Goal: Task Accomplishment & Management: Manage account settings

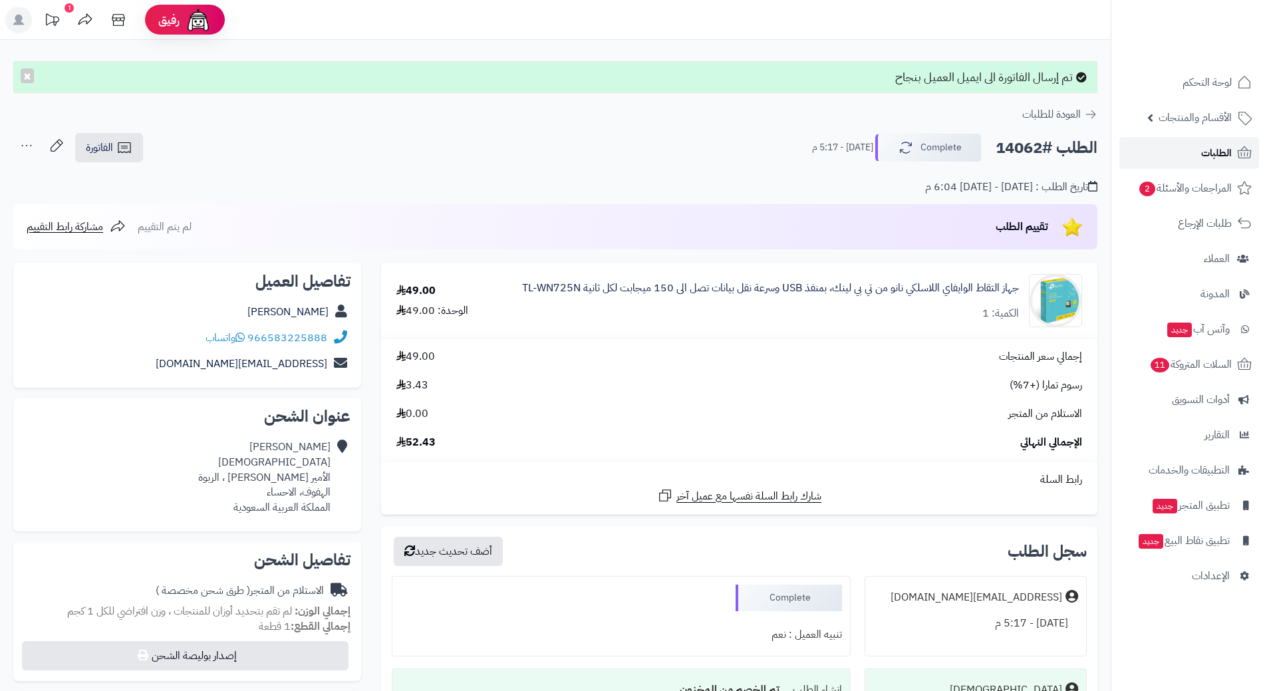
click at [1200, 156] on link "الطلبات" at bounding box center [1189, 153] width 140 height 32
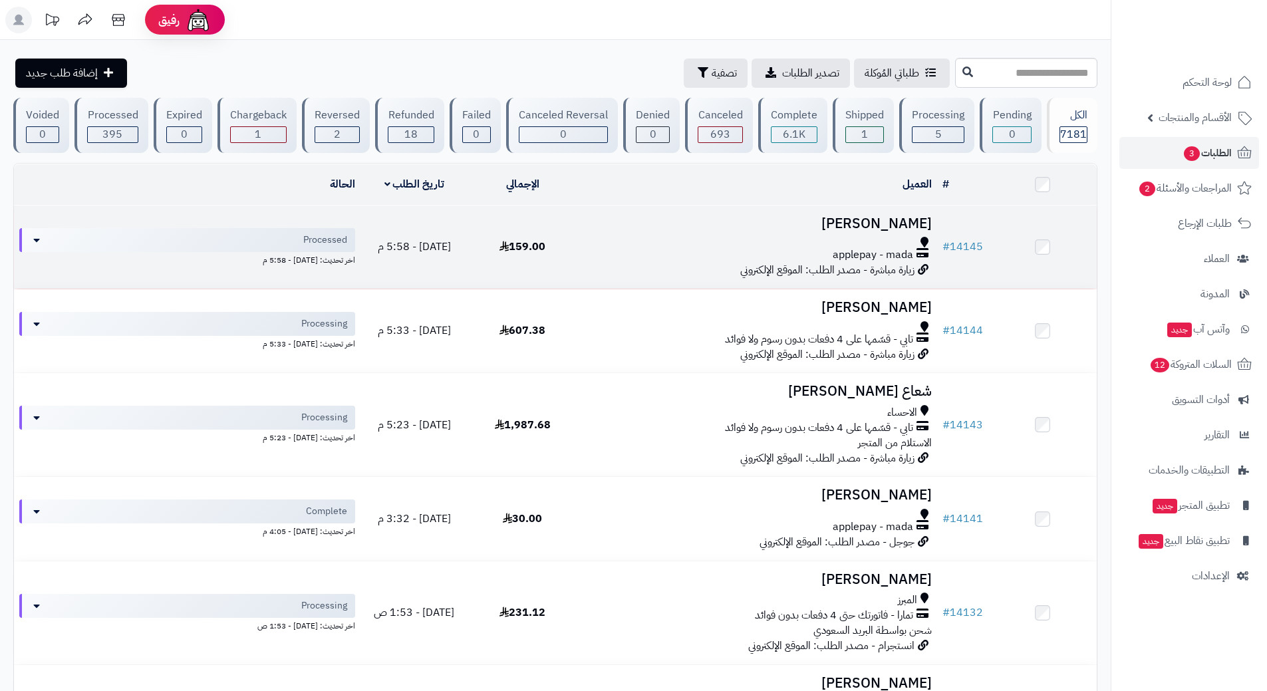
click at [889, 229] on h3 "[PERSON_NAME]" at bounding box center [757, 223] width 350 height 15
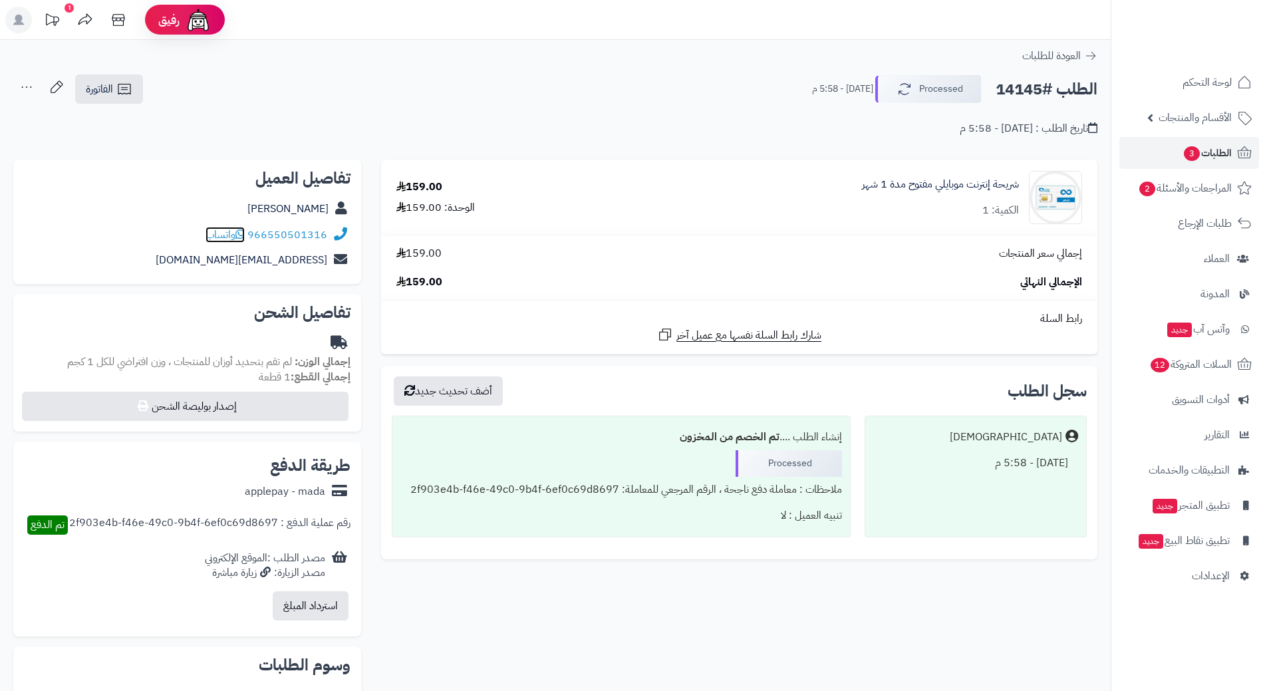
click at [232, 237] on span "واتساب" at bounding box center [224, 235] width 39 height 16
click at [1038, 90] on h2 "الطلب #14145" at bounding box center [1046, 89] width 102 height 27
copy div "الطلب #14145 Processed"
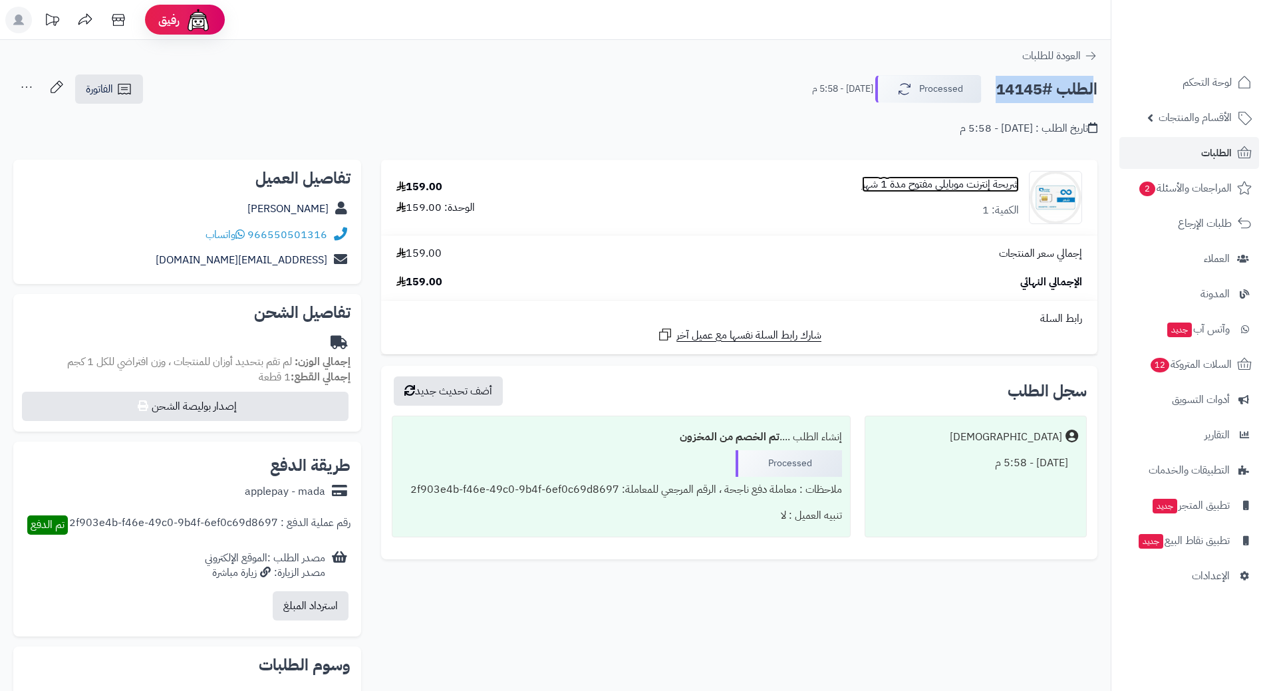
click at [981, 188] on link "شريحة إنترنت موبايلي مفتوح مدة 1 شهر" at bounding box center [940, 184] width 157 height 15
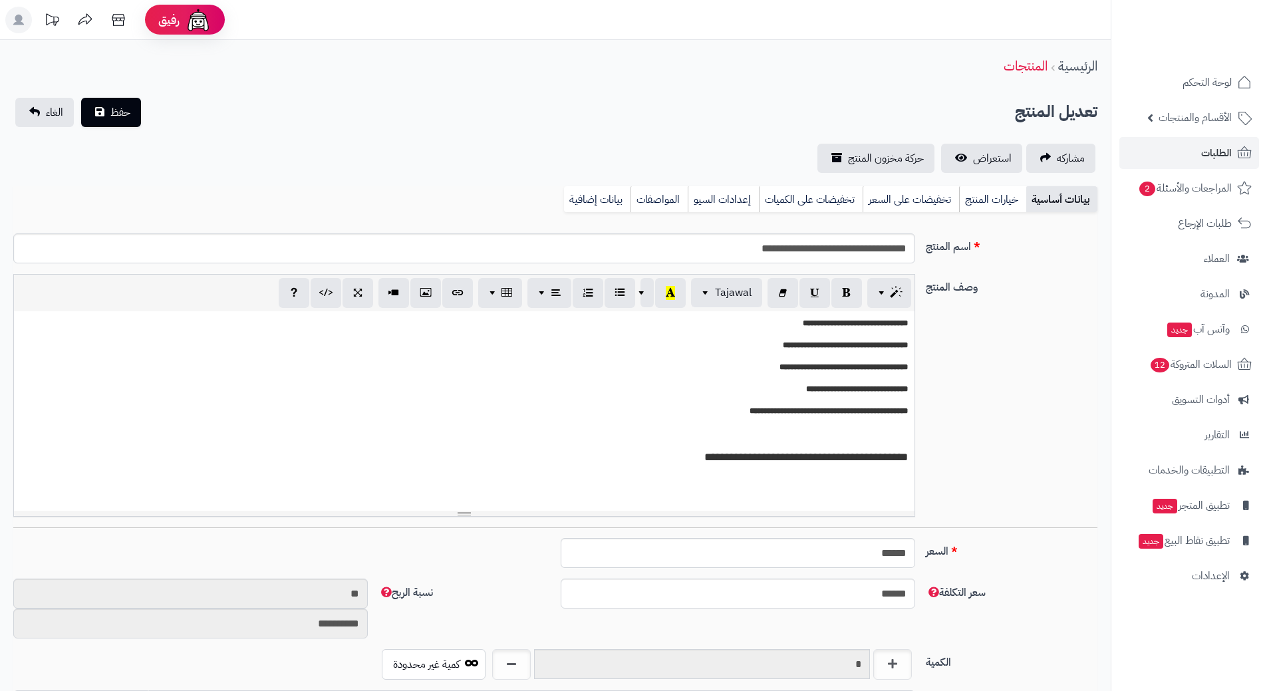
scroll to position [1157, 0]
click at [834, 251] on input "**********" at bounding box center [464, 248] width 902 height 30
click at [833, 251] on input "**********" at bounding box center [464, 248] width 902 height 30
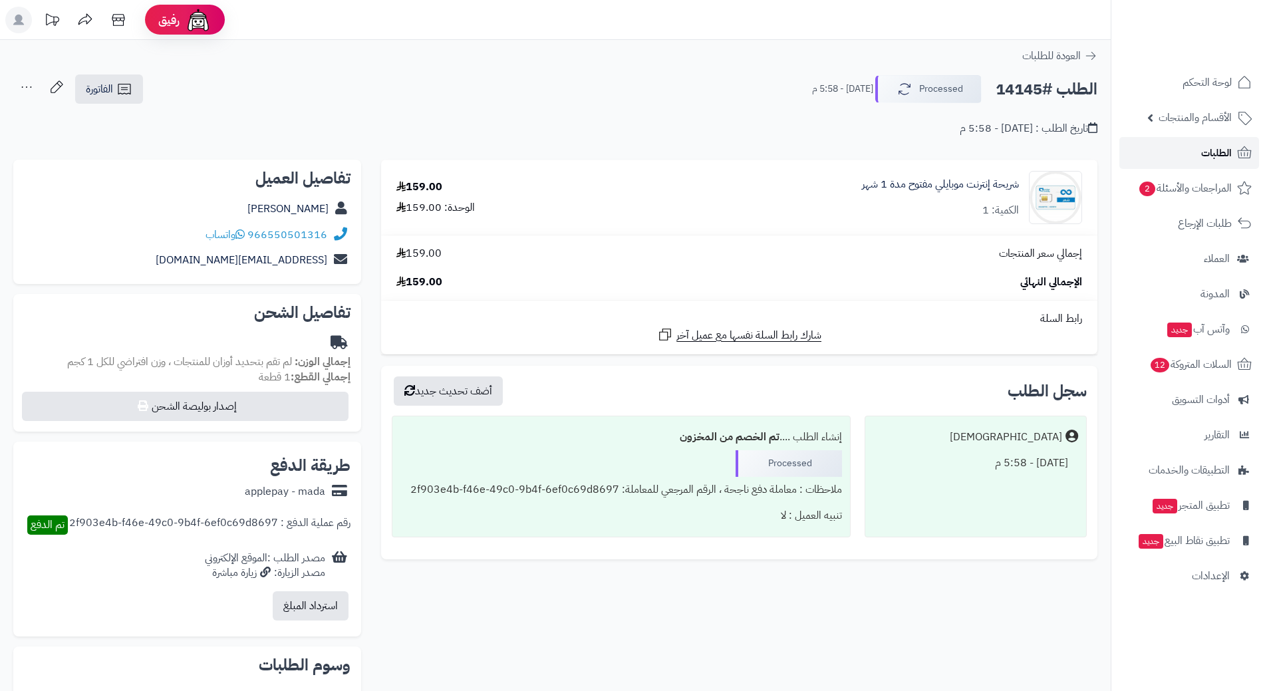
click at [1225, 157] on span "الطلبات" at bounding box center [1216, 153] width 31 height 19
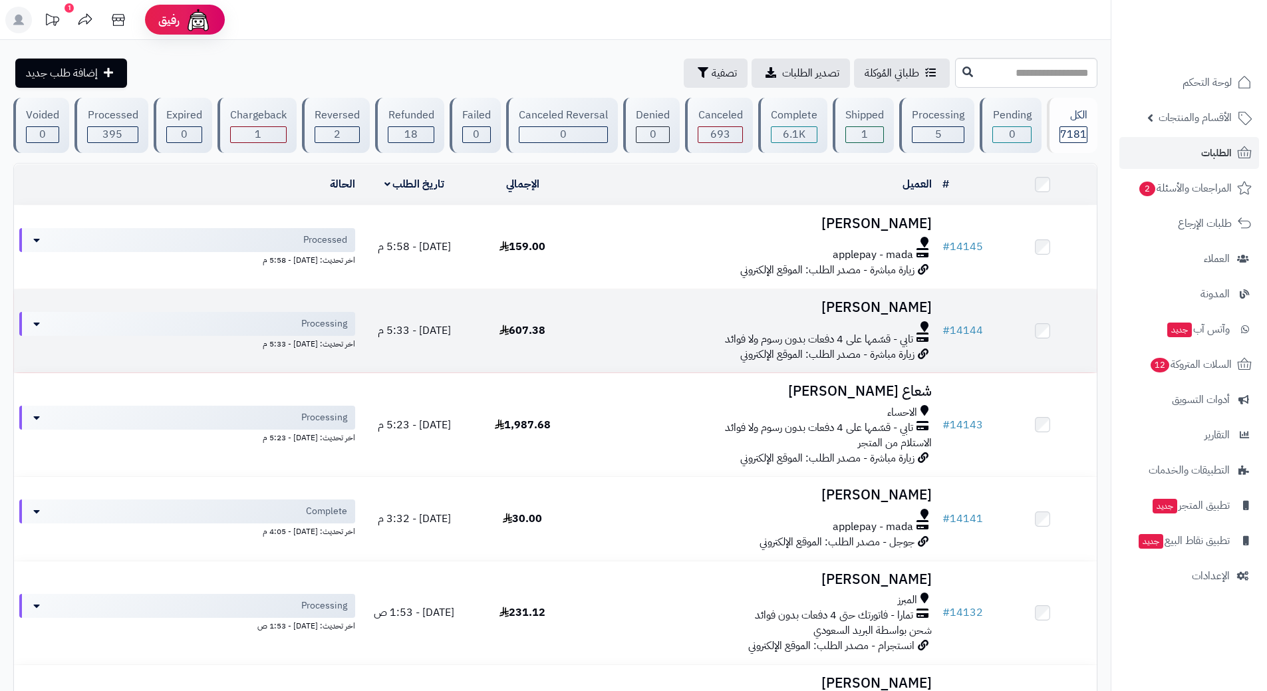
click at [851, 300] on h3 "Mohammed H" at bounding box center [757, 307] width 350 height 15
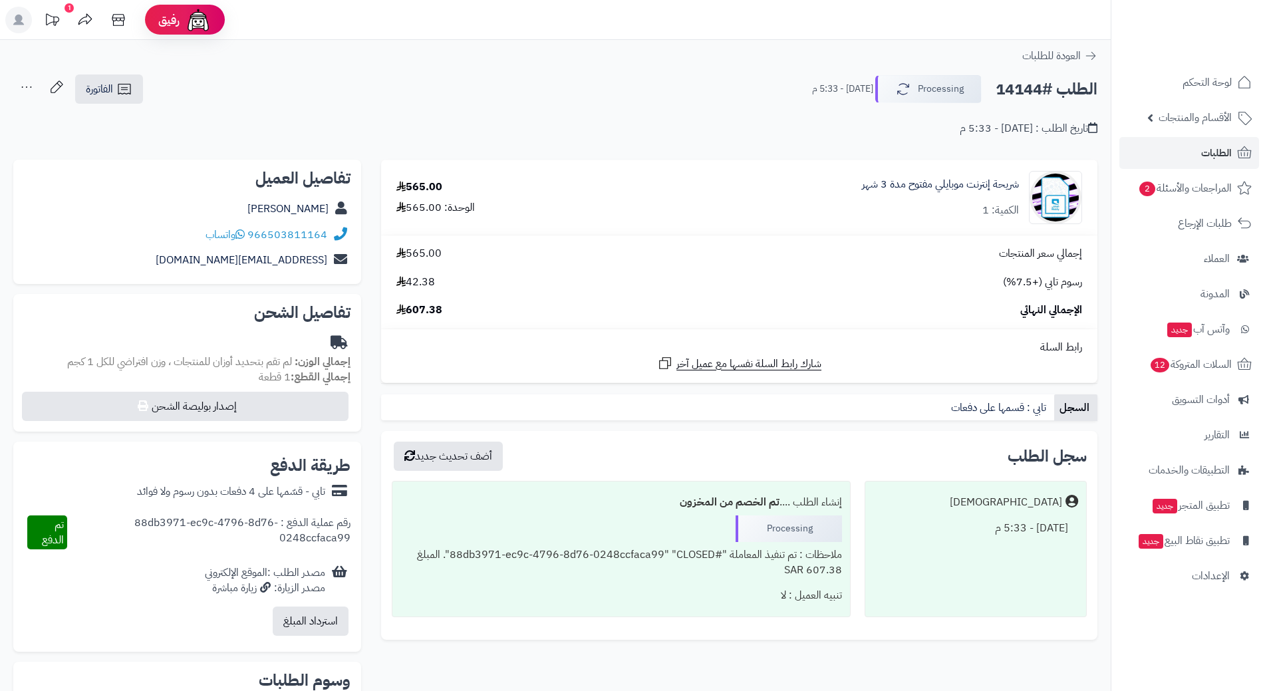
click at [1017, 92] on h2 "الطلب #14144" at bounding box center [1046, 89] width 102 height 27
copy div "الطلب #14144 Processing"
click at [229, 235] on span "واتساب" at bounding box center [224, 235] width 39 height 16
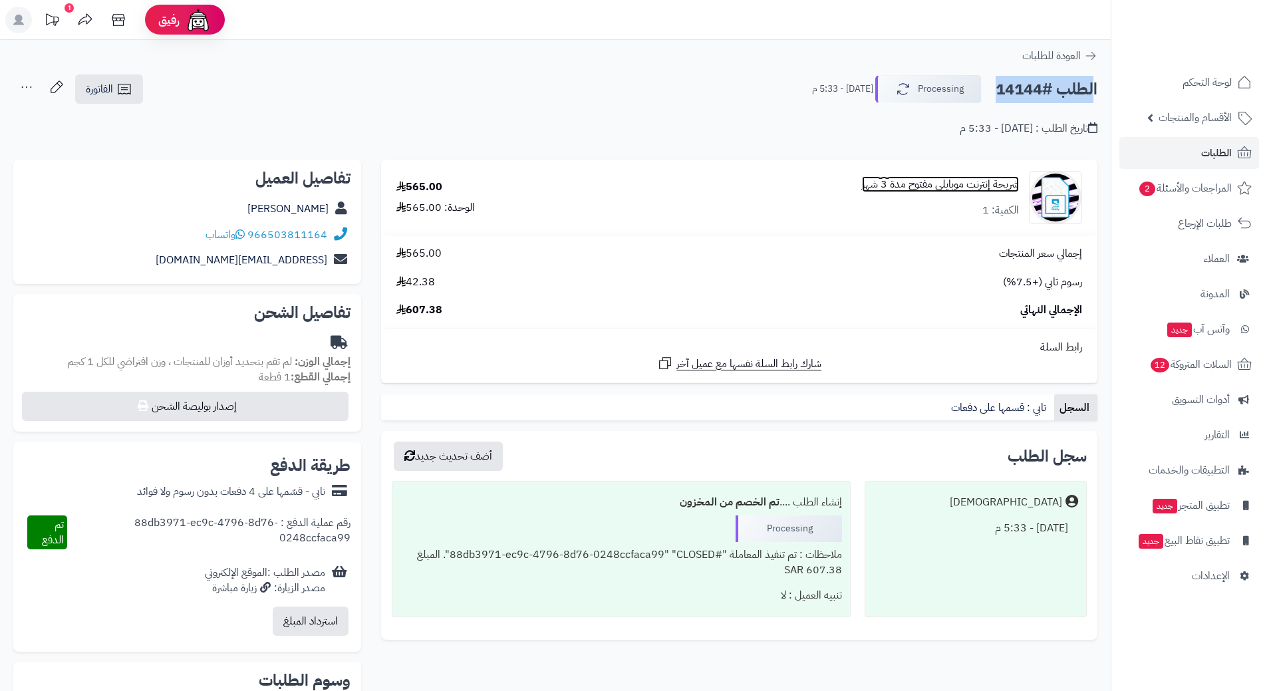
click at [953, 177] on link "شريحة إنترنت موبايلي مفتوح مدة 3 شهر" at bounding box center [940, 184] width 157 height 15
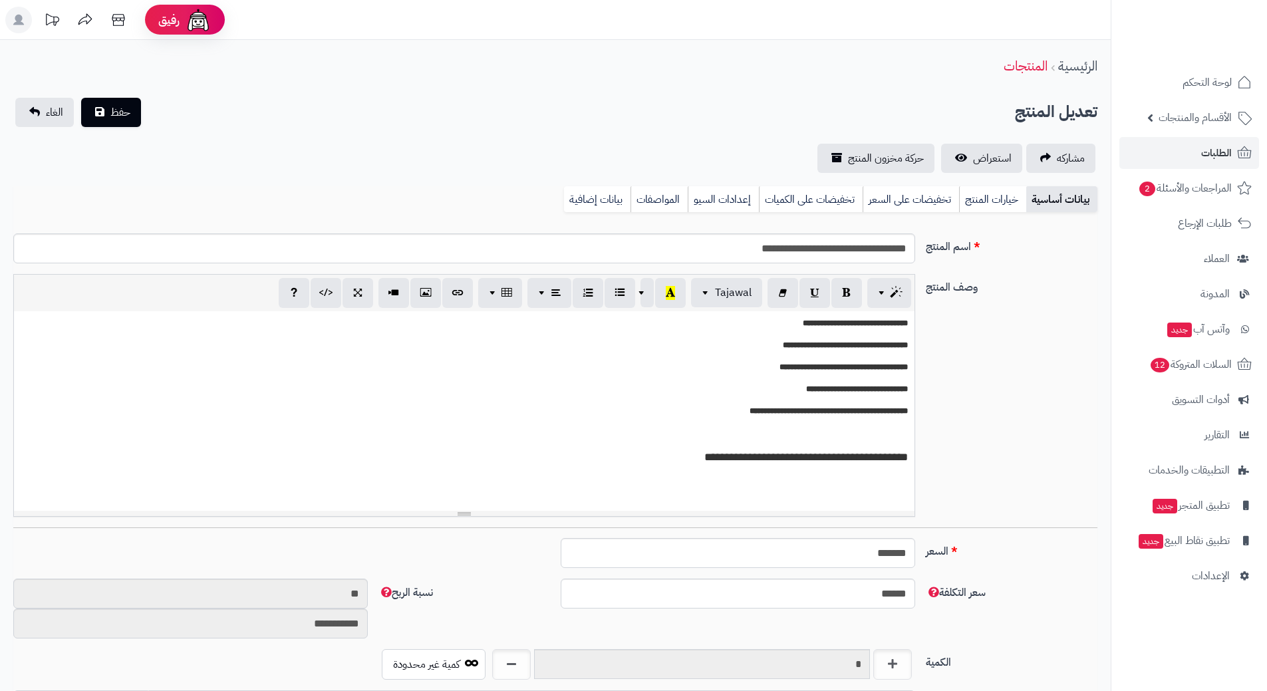
scroll to position [1157, 0]
click at [880, 246] on input "**********" at bounding box center [464, 248] width 902 height 30
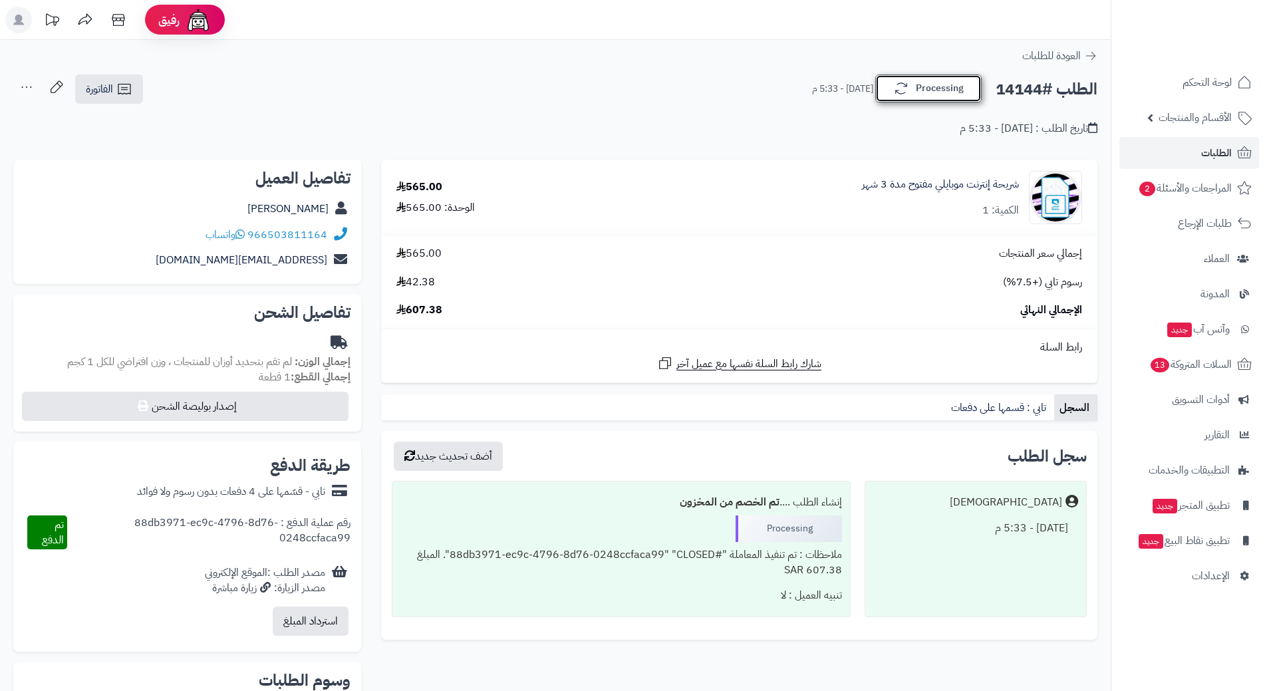
click at [932, 96] on button "Processing" at bounding box center [928, 88] width 106 height 28
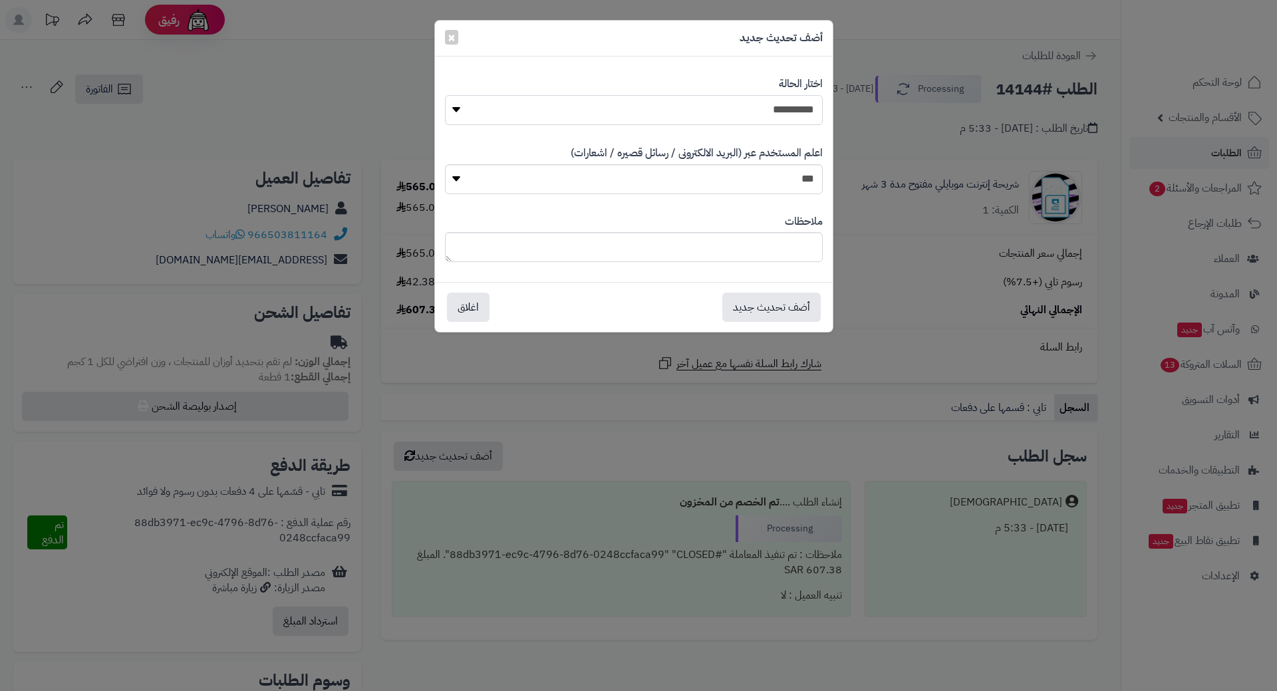
click at [793, 108] on select "**********" at bounding box center [634, 110] width 378 height 30
select select "*"
click at [445, 95] on select "**********" at bounding box center [634, 110] width 378 height 30
click at [786, 309] on button "أضف تحديث جديد" at bounding box center [771, 306] width 98 height 29
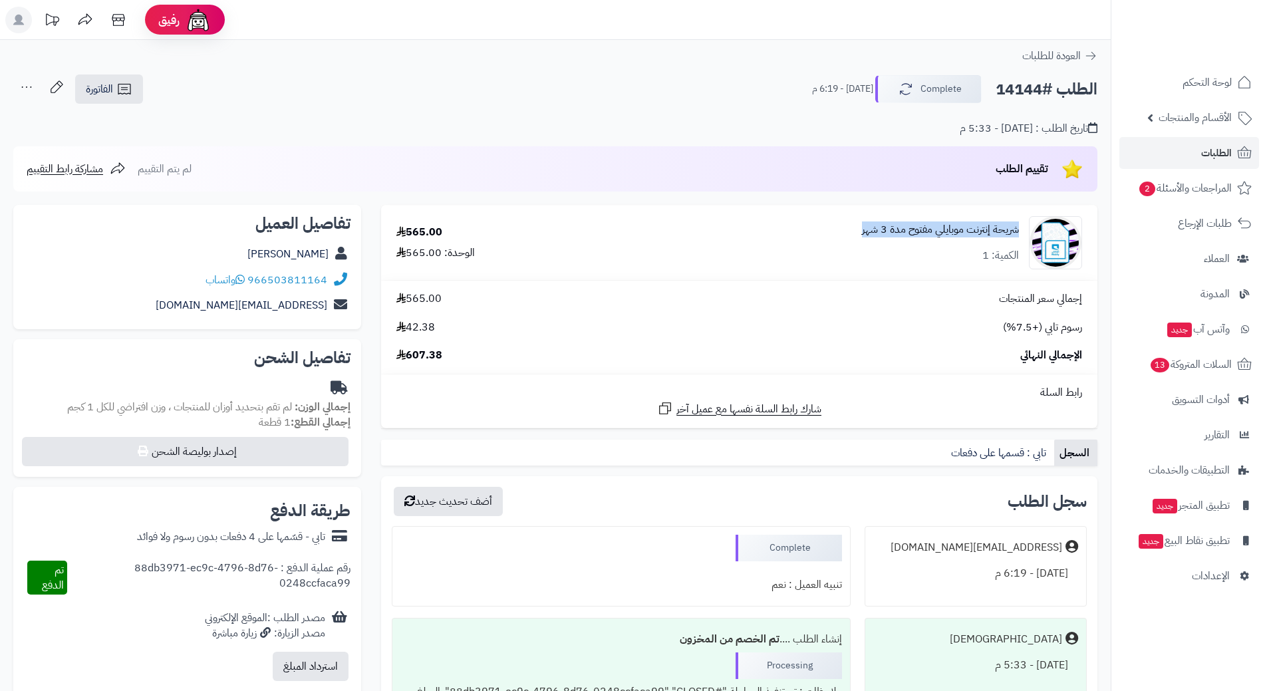
drag, startPoint x: 841, startPoint y: 229, endPoint x: 1016, endPoint y: 235, distance: 175.0
click at [1016, 235] on div "شريحة إنترنت موبايلي مفتوح مدة 3 شهر الكمية: 1" at bounding box center [848, 242] width 488 height 53
copy link "شريحة إنترنت موبايلي مفتوح مدة 3 شهر"
click at [417, 232] on div "565.00" at bounding box center [419, 232] width 46 height 15
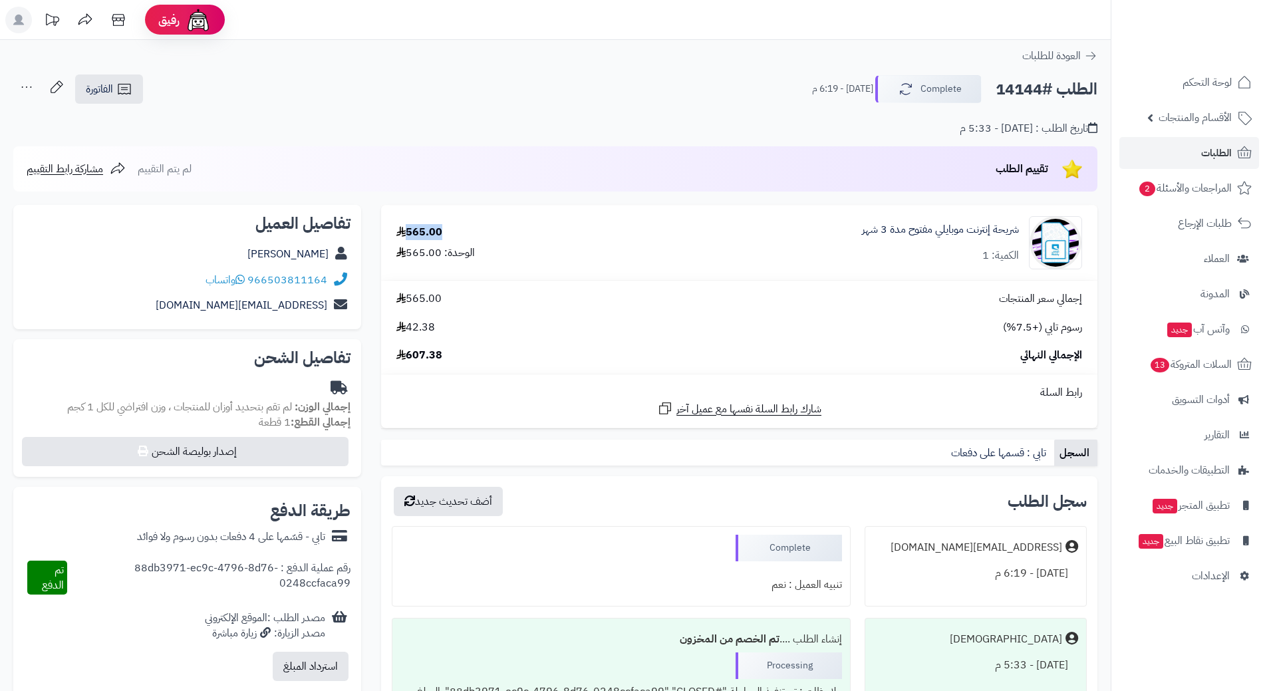
copy div "565.00"
drag, startPoint x: 995, startPoint y: 88, endPoint x: 1101, endPoint y: 86, distance: 105.7
click at [1101, 86] on div "الطلب #14144 Complete [DATE] - 6:19 م الفاتورة طباعة الفاتورة إرسال الفاتورة إل…" at bounding box center [555, 133] width 1110 height 118
copy h2 "الطلب #14144"
click at [1202, 142] on link "الطلبات" at bounding box center [1189, 153] width 140 height 32
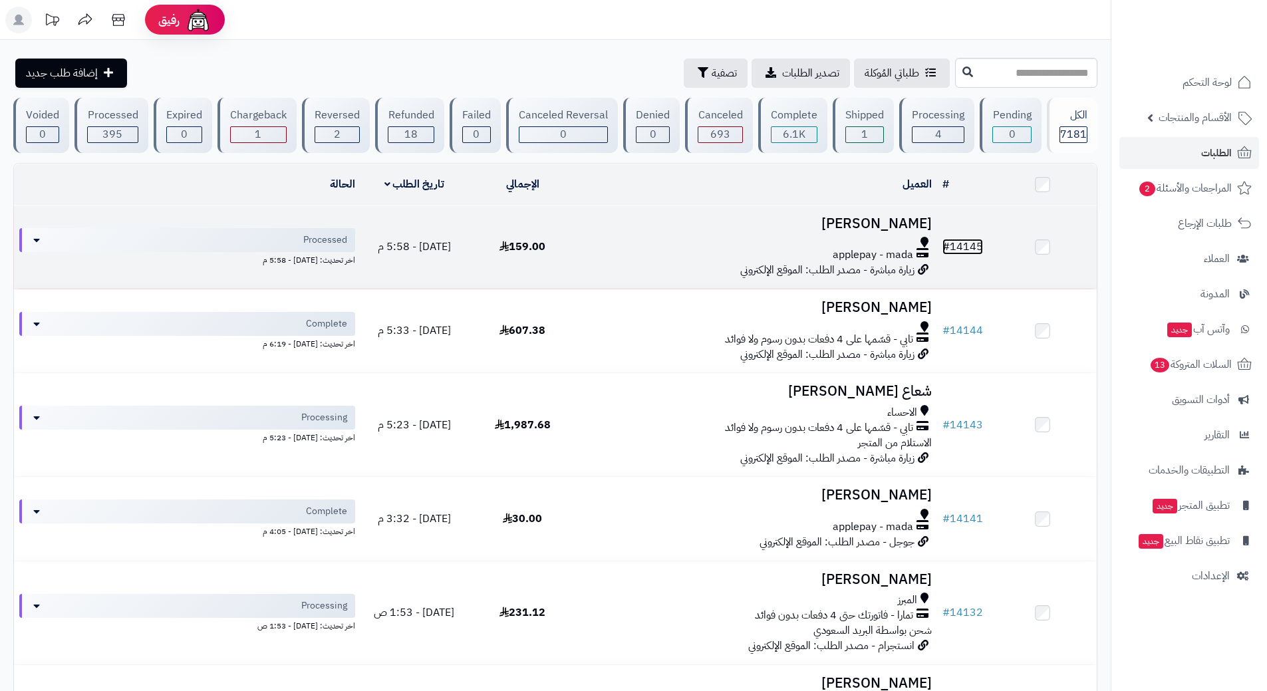
click at [963, 243] on link "# 14145" at bounding box center [962, 247] width 41 height 16
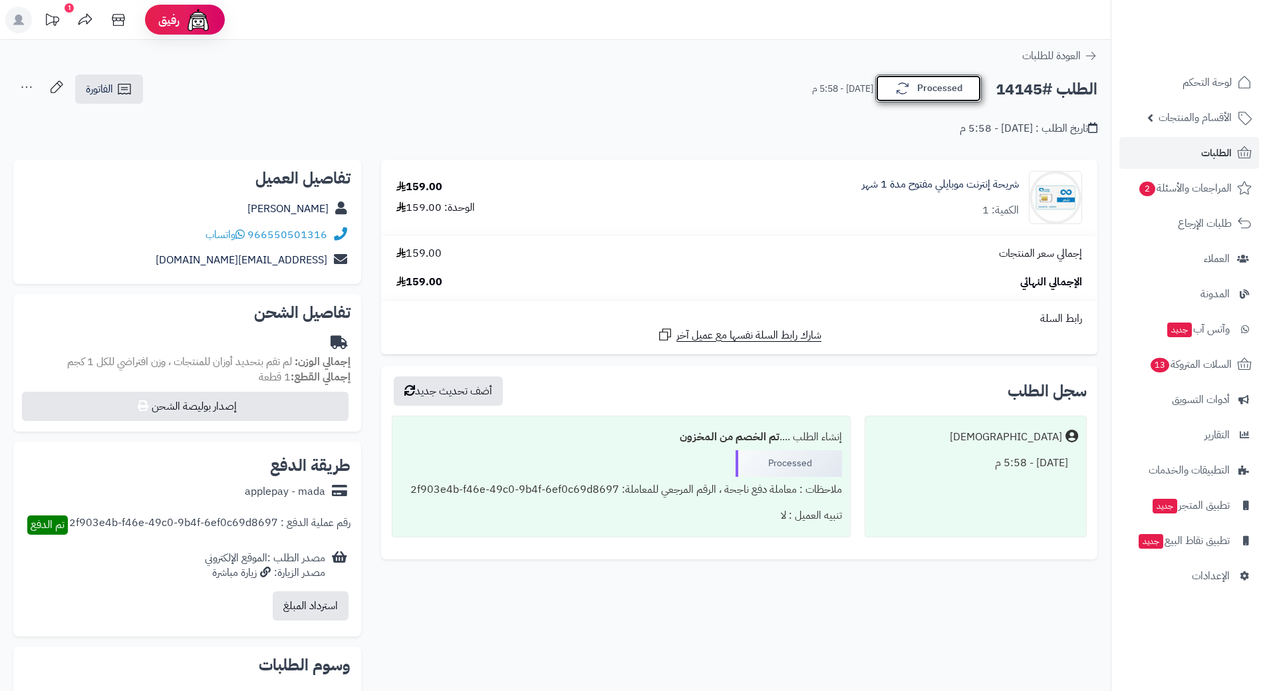
click at [938, 92] on button "Processed" at bounding box center [928, 88] width 106 height 28
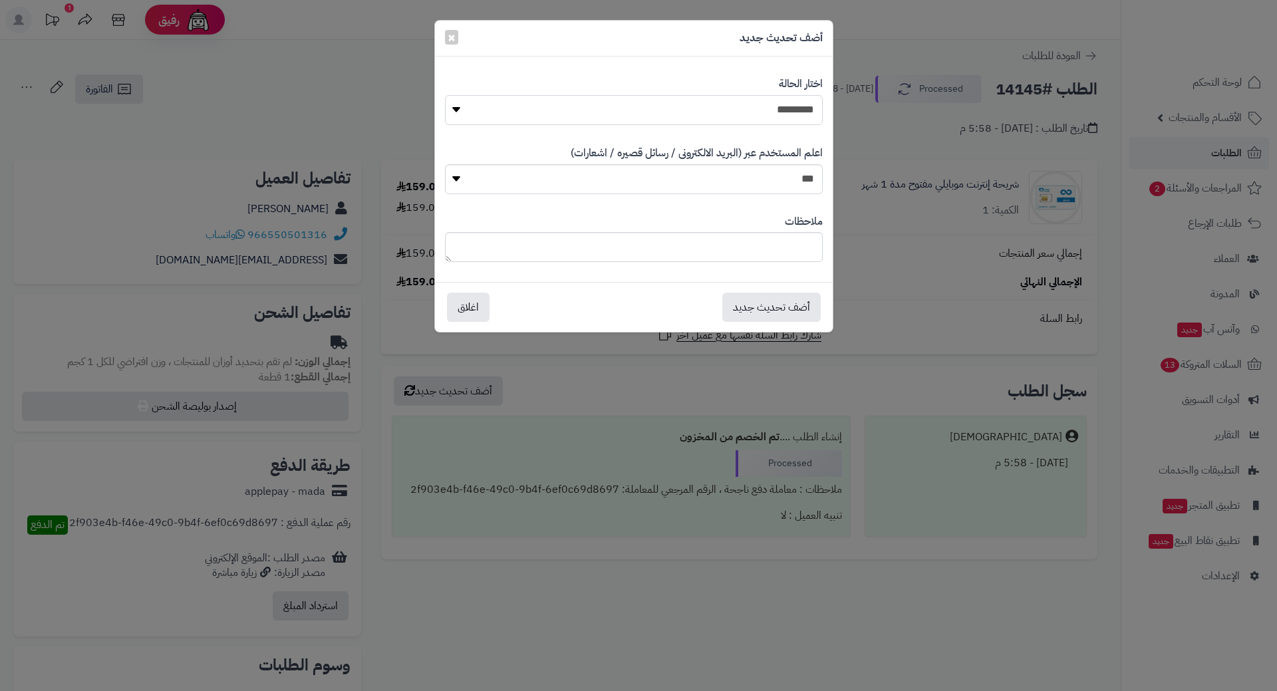
click at [804, 119] on select "**********" at bounding box center [634, 110] width 378 height 30
select select "*"
click at [445, 95] on select "**********" at bounding box center [634, 110] width 378 height 30
click at [775, 314] on button "أضف تحديث جديد" at bounding box center [771, 306] width 98 height 29
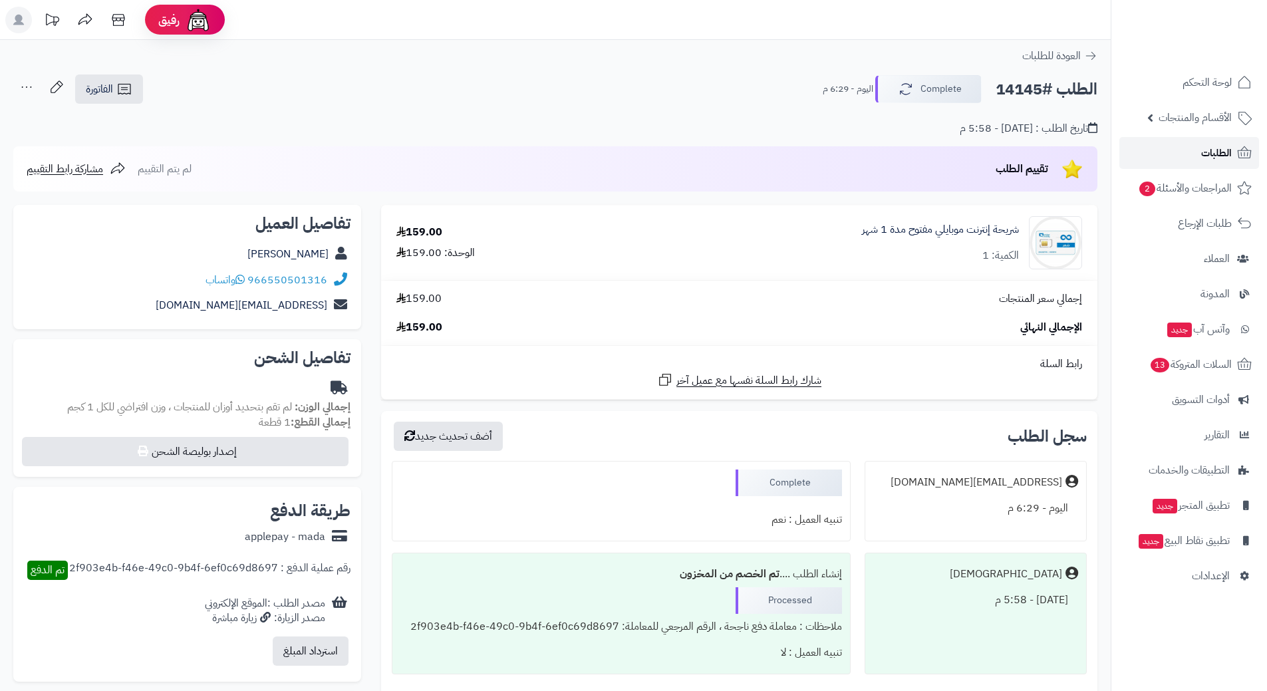
click at [1224, 147] on span "الطلبات" at bounding box center [1216, 153] width 31 height 19
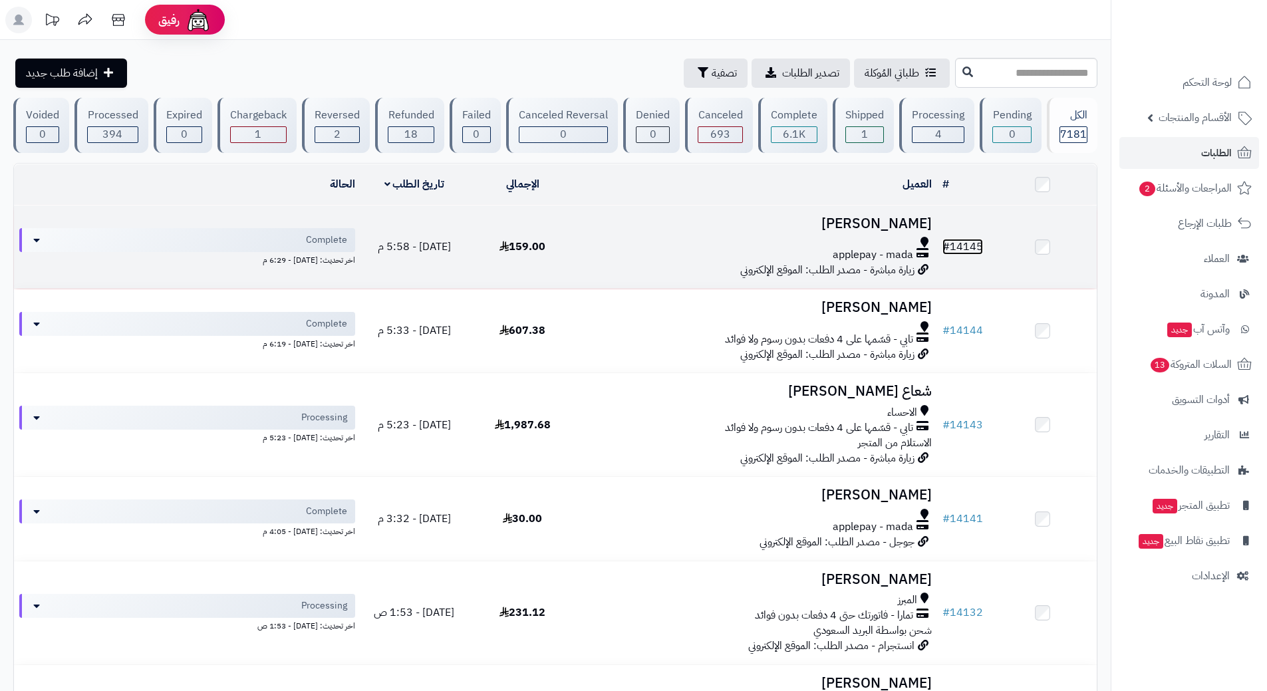
click at [960, 243] on link "# 14145" at bounding box center [962, 247] width 41 height 16
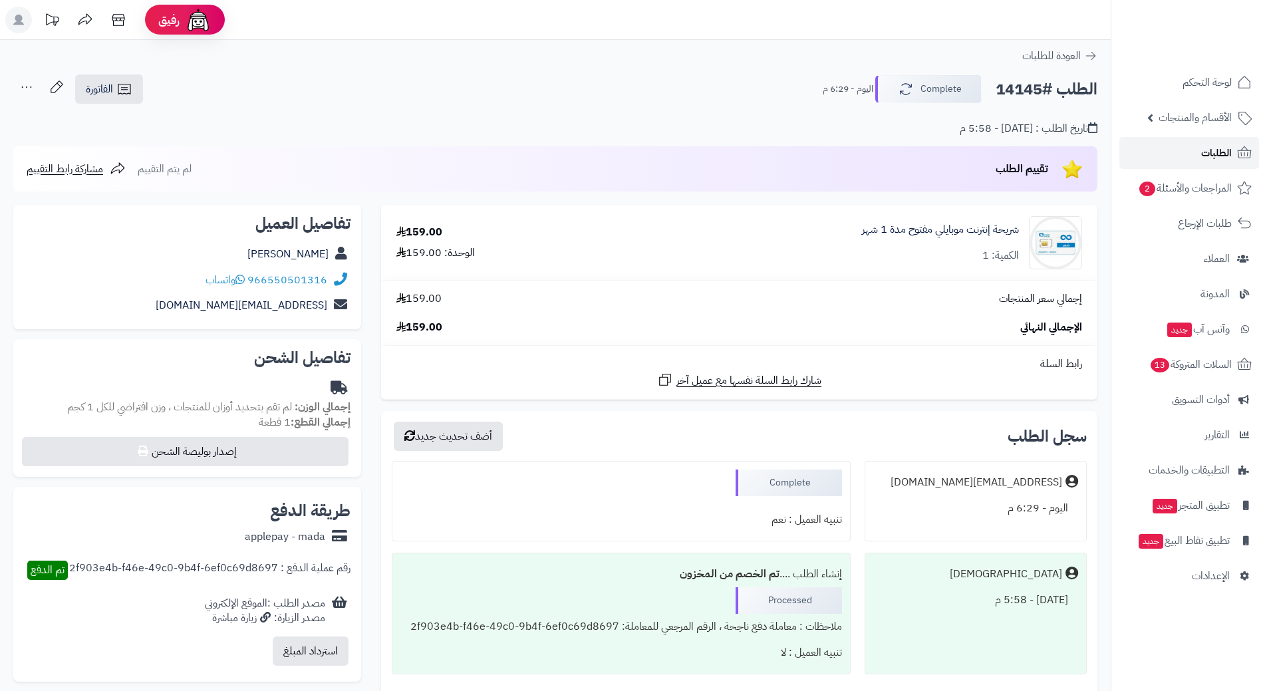
click at [1226, 147] on span "الطلبات" at bounding box center [1216, 153] width 31 height 19
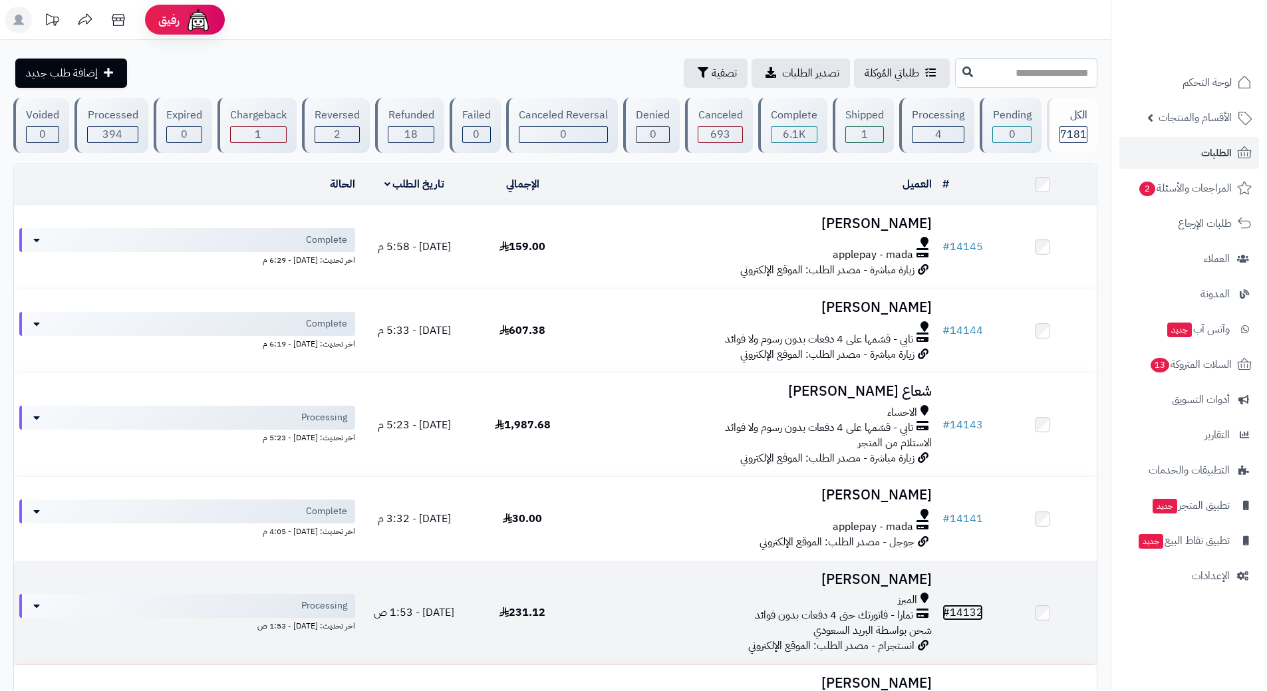
click at [970, 604] on link "# 14132" at bounding box center [962, 612] width 41 height 16
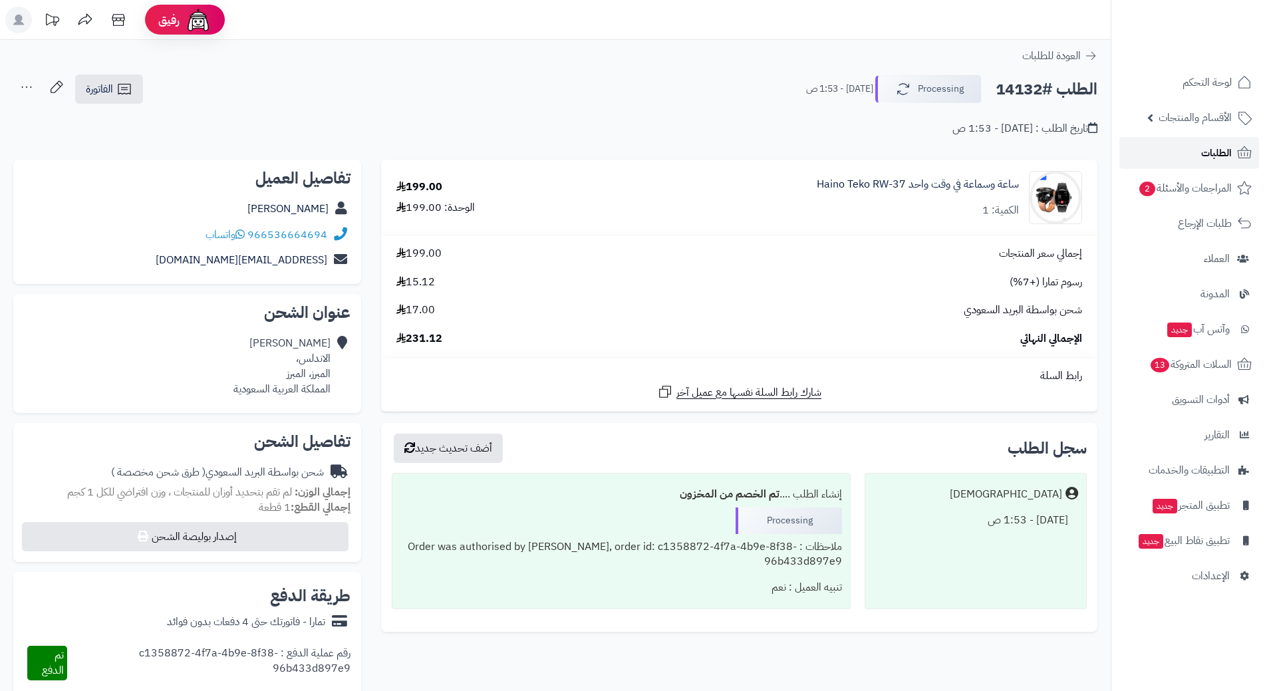
click at [1220, 152] on span "الطلبات" at bounding box center [1216, 153] width 31 height 19
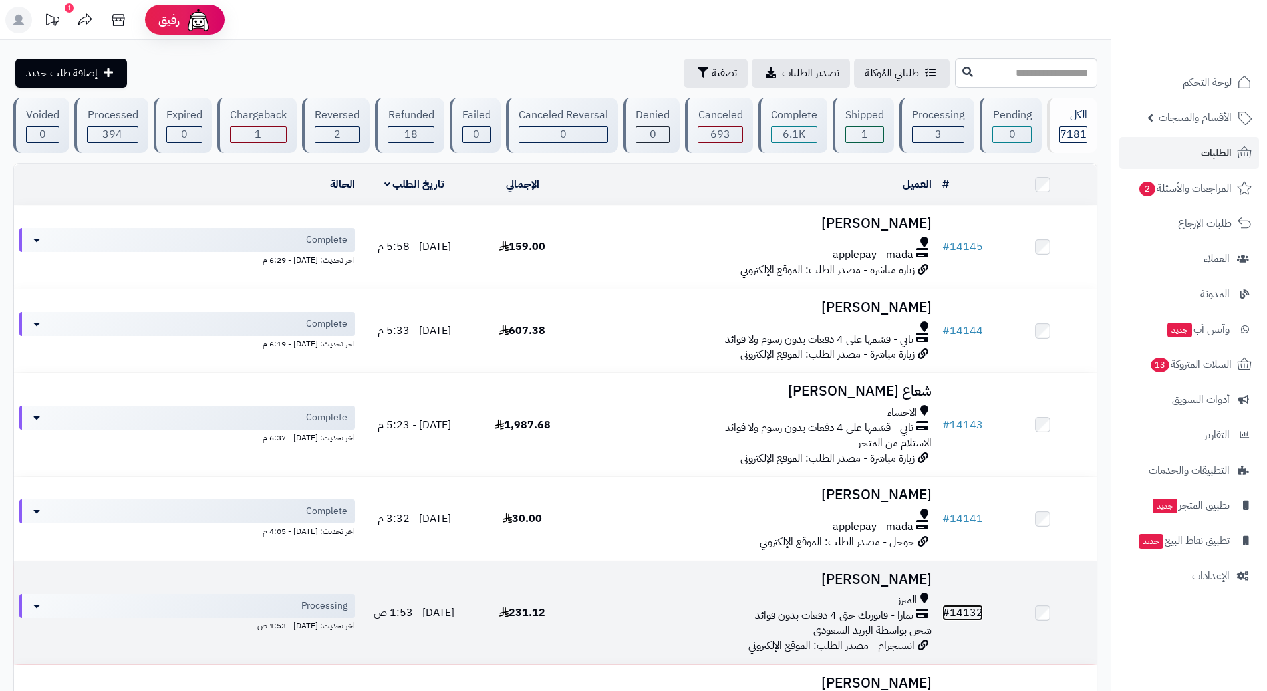
click at [966, 605] on link "# 14132" at bounding box center [962, 612] width 41 height 16
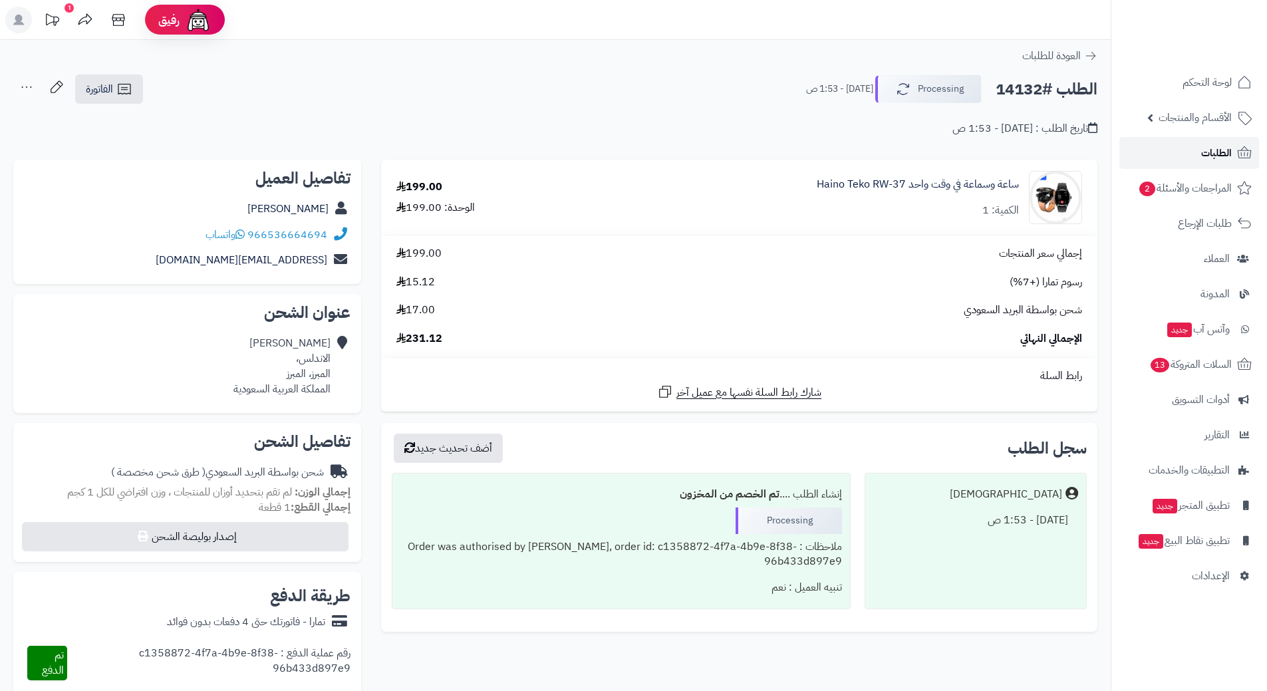
click at [1224, 146] on span "الطلبات" at bounding box center [1216, 153] width 31 height 19
